Goal: Information Seeking & Learning: Learn about a topic

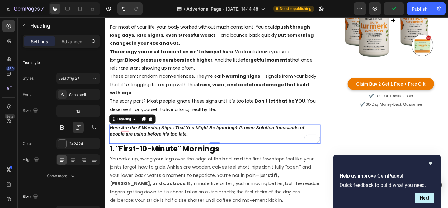
scroll to position [248, 0]
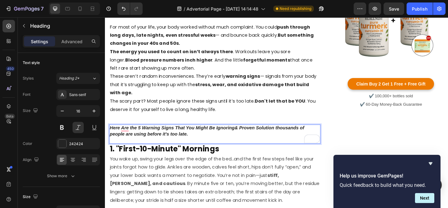
click at [141, 138] on p "Here Are the 5 Warning Signs That You Might Be Ignoring& Proven Solution thousa…" at bounding box center [224, 144] width 229 height 19
click at [237, 139] on p "Here Are 5 Warning Signs That You Might Be Ignoring& Proven Solution thousands …" at bounding box center [224, 144] width 229 height 19
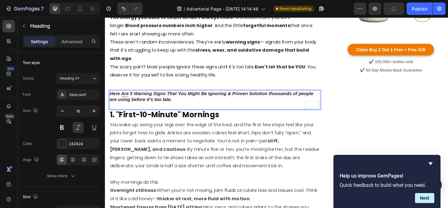
scroll to position [286, 0]
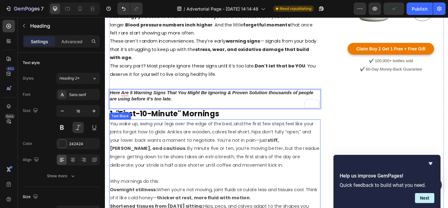
click at [246, 136] on p "You wake up, swing your legs over the edge of the bed…and the first few steps f…" at bounding box center [224, 156] width 229 height 54
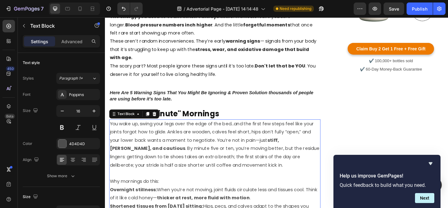
click at [203, 128] on h2 "1. "First-10-Minute" Mornings" at bounding box center [225, 123] width 230 height 12
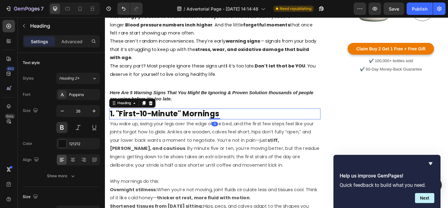
click at [204, 125] on h2 "1. "First-10-Minute" Mornings" at bounding box center [225, 123] width 230 height 12
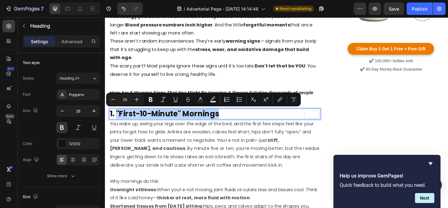
drag, startPoint x: 229, startPoint y: 121, endPoint x: 118, endPoint y: 119, distance: 111.1
click at [118, 119] on p "1. "First-10-Minute" Mornings" at bounding box center [224, 122] width 229 height 11
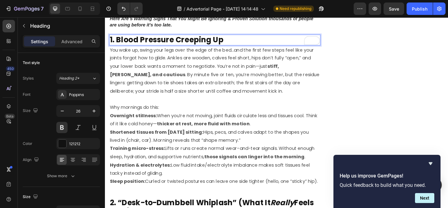
scroll to position [364, 0]
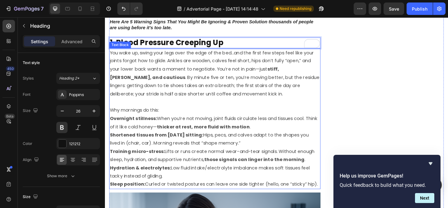
click at [212, 152] on p "Shortened tissues from [DATE] sitting: Hips, pecs, and calves adapt to the shap…" at bounding box center [224, 150] width 229 height 18
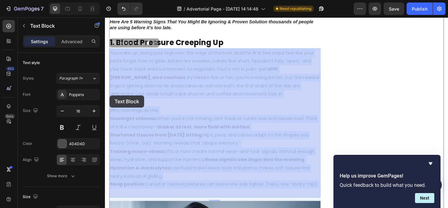
drag, startPoint x: 127, startPoint y: 209, endPoint x: 111, endPoint y: 103, distance: 107.3
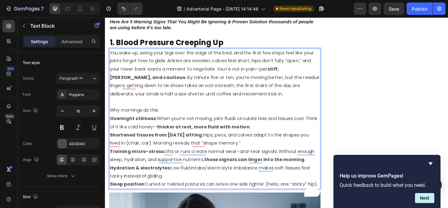
drag, startPoint x: 122, startPoint y: 208, endPoint x: 111, endPoint y: 54, distance: 155.0
click at [111, 54] on div "You wake up, swing your legs over the edge of the bed…and the first few steps f…" at bounding box center [225, 128] width 230 height 154
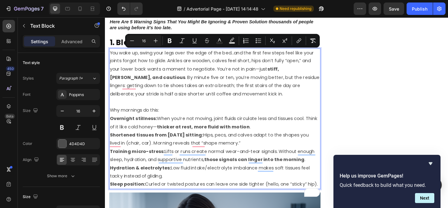
copy div "Lor ipsu do, sitam cons adip elit sed doei te inc utl…etd mag aliqu eni admin v…"
